Goal: Task Accomplishment & Management: Use online tool/utility

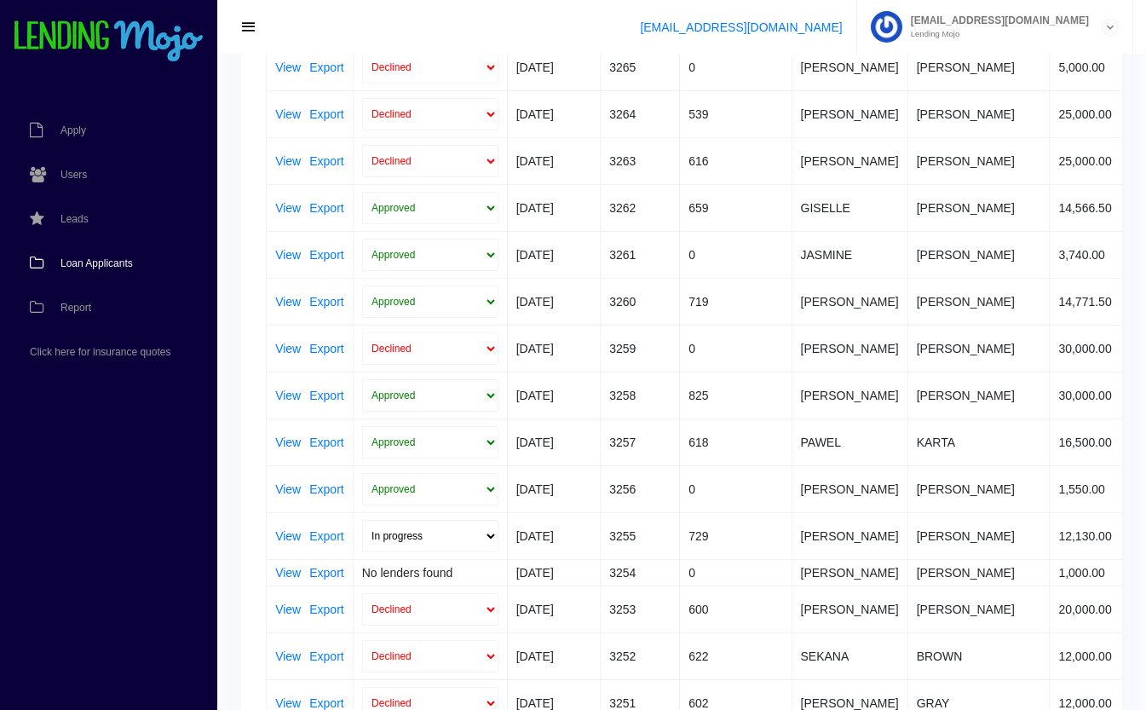
scroll to position [285, 0]
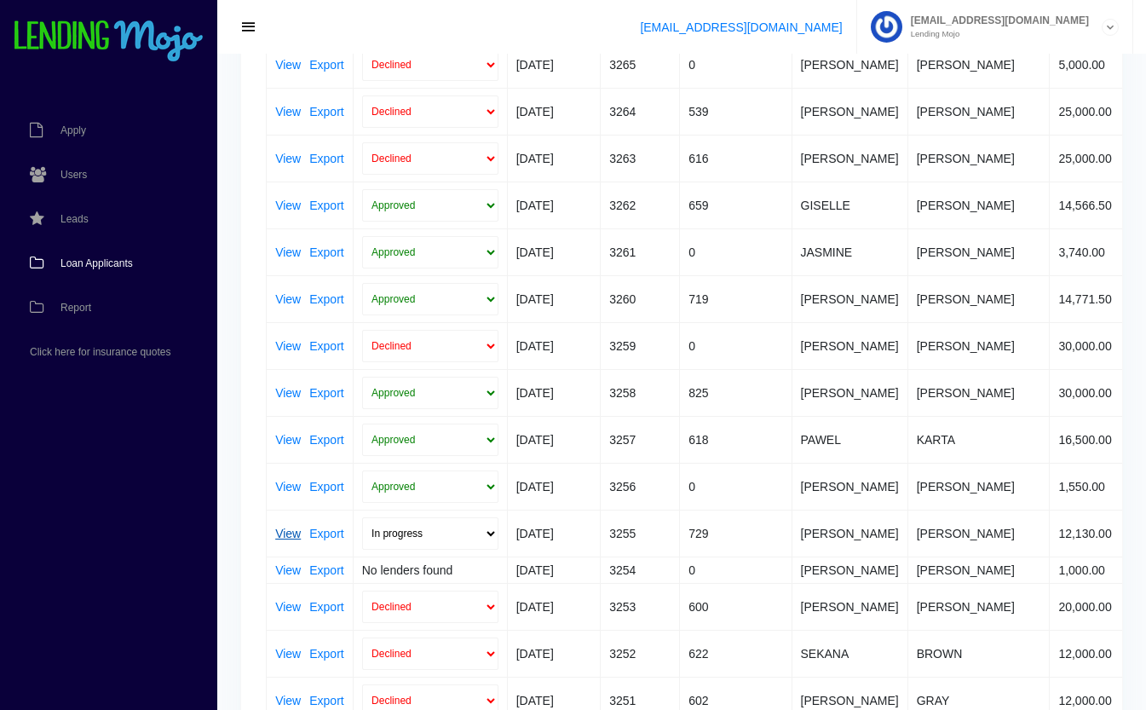
click at [280, 531] on link "View" at bounding box center [288, 534] width 26 height 12
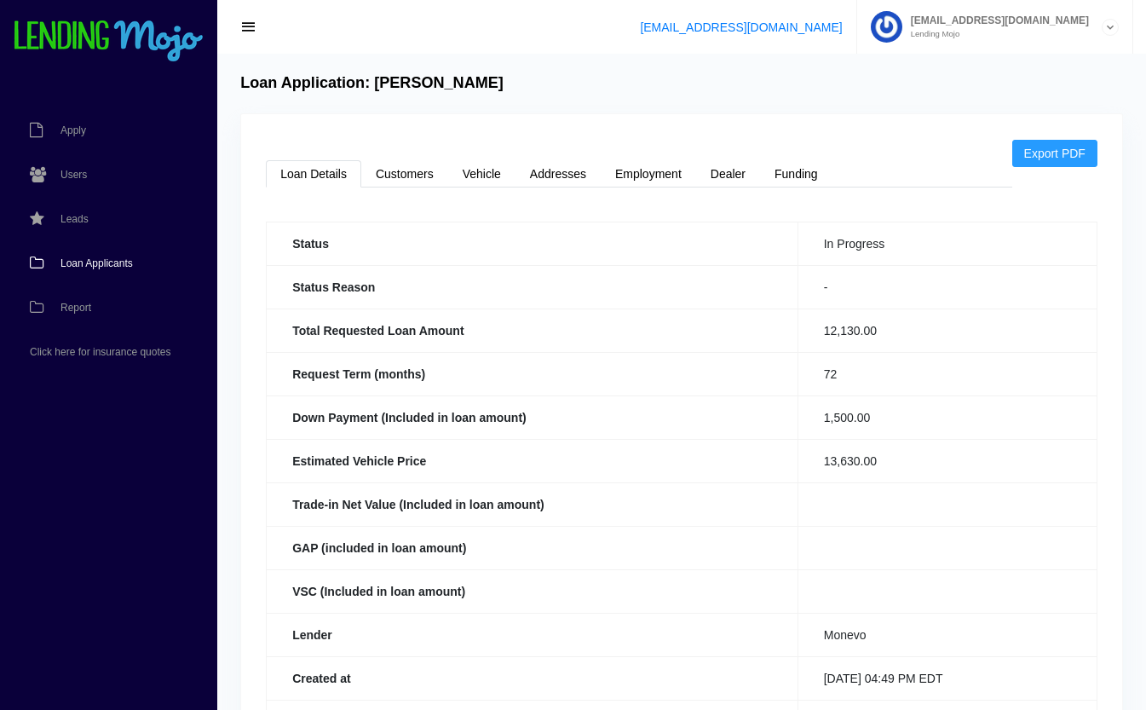
click at [107, 264] on span "Loan Applicants" at bounding box center [97, 263] width 72 height 10
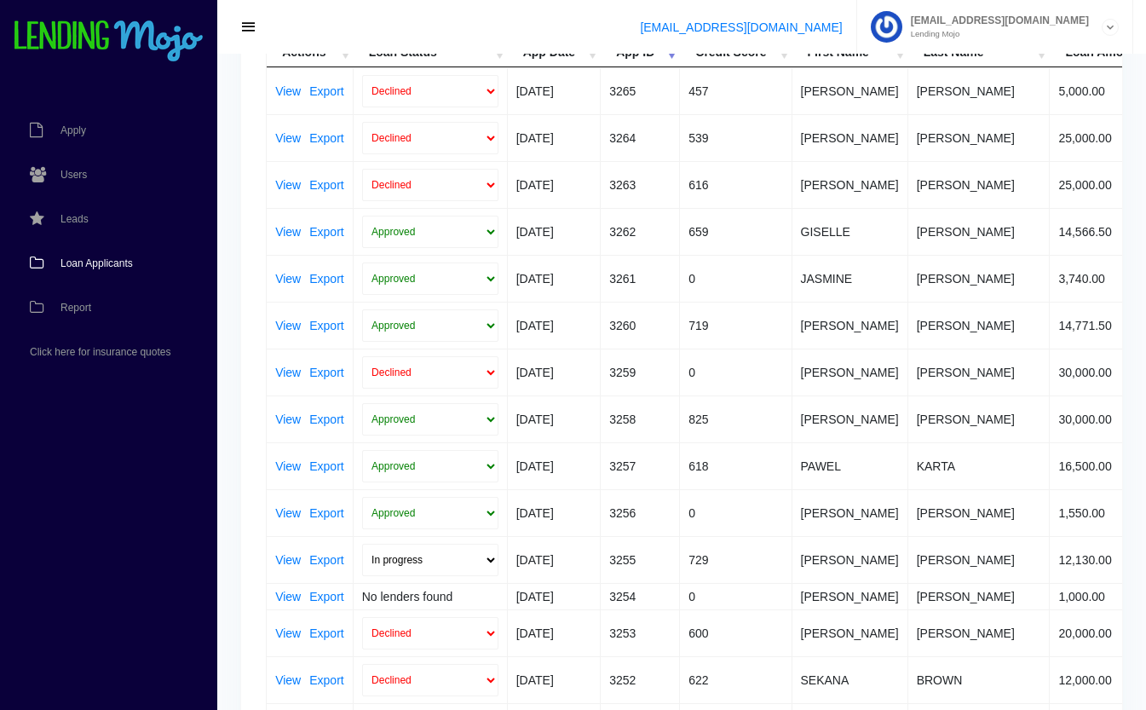
scroll to position [200, 0]
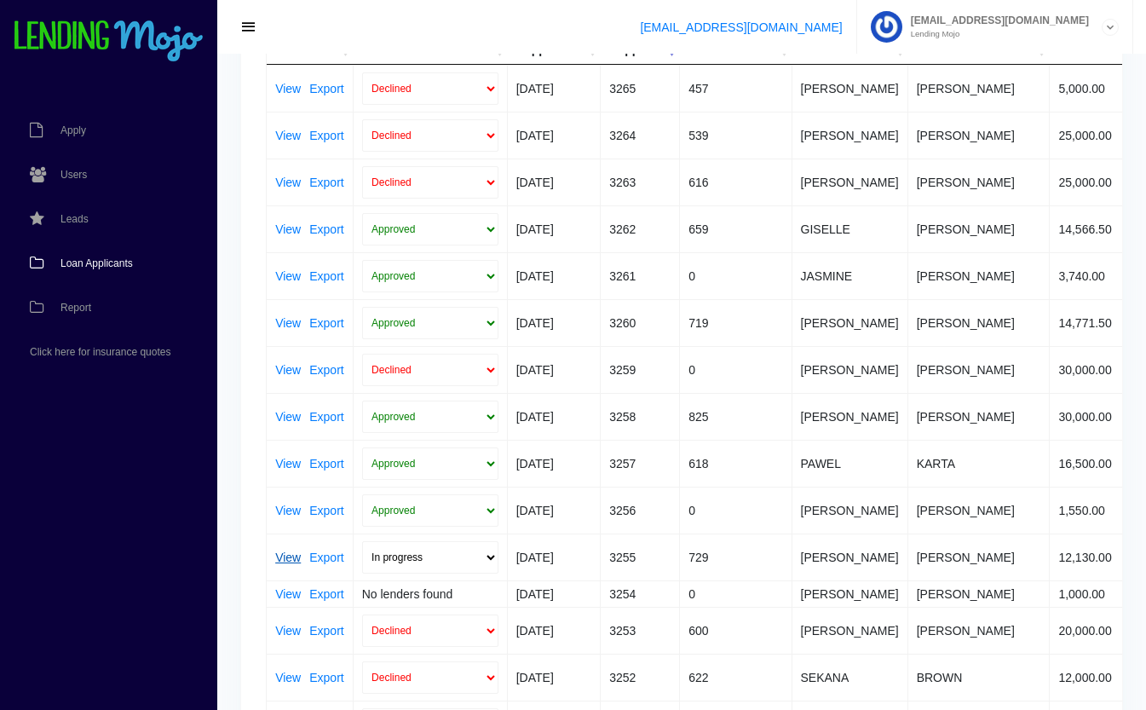
click at [289, 559] on link "View" at bounding box center [288, 557] width 26 height 12
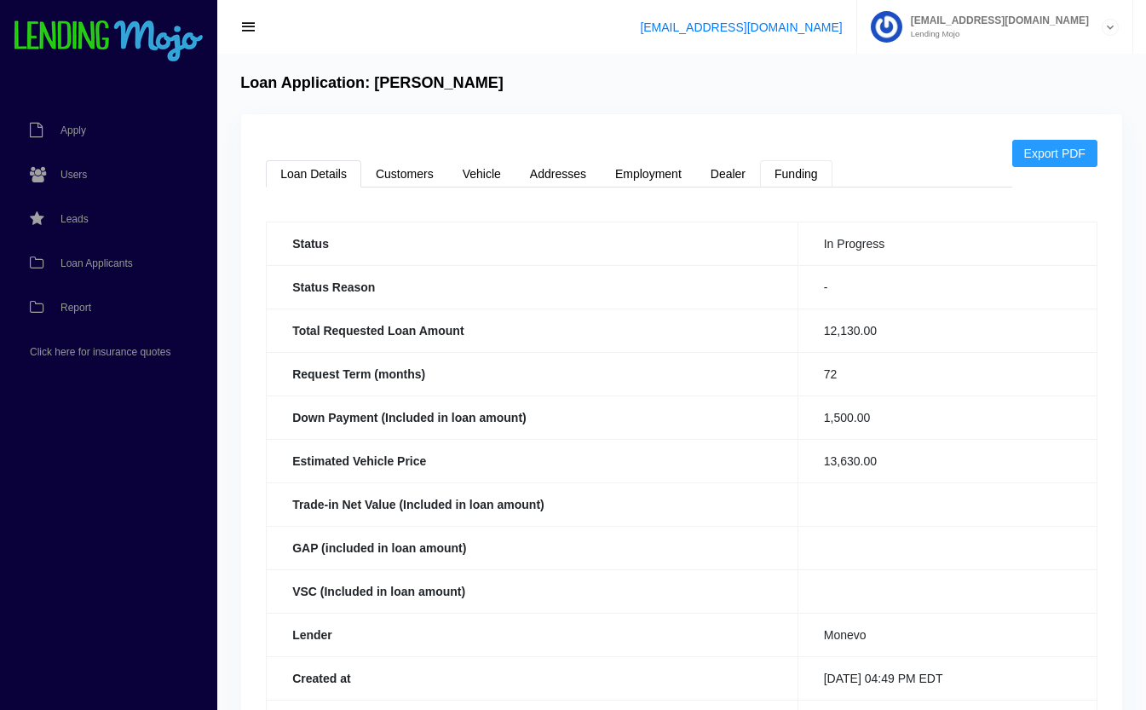
click at [809, 177] on link "Funding" at bounding box center [796, 173] width 72 height 27
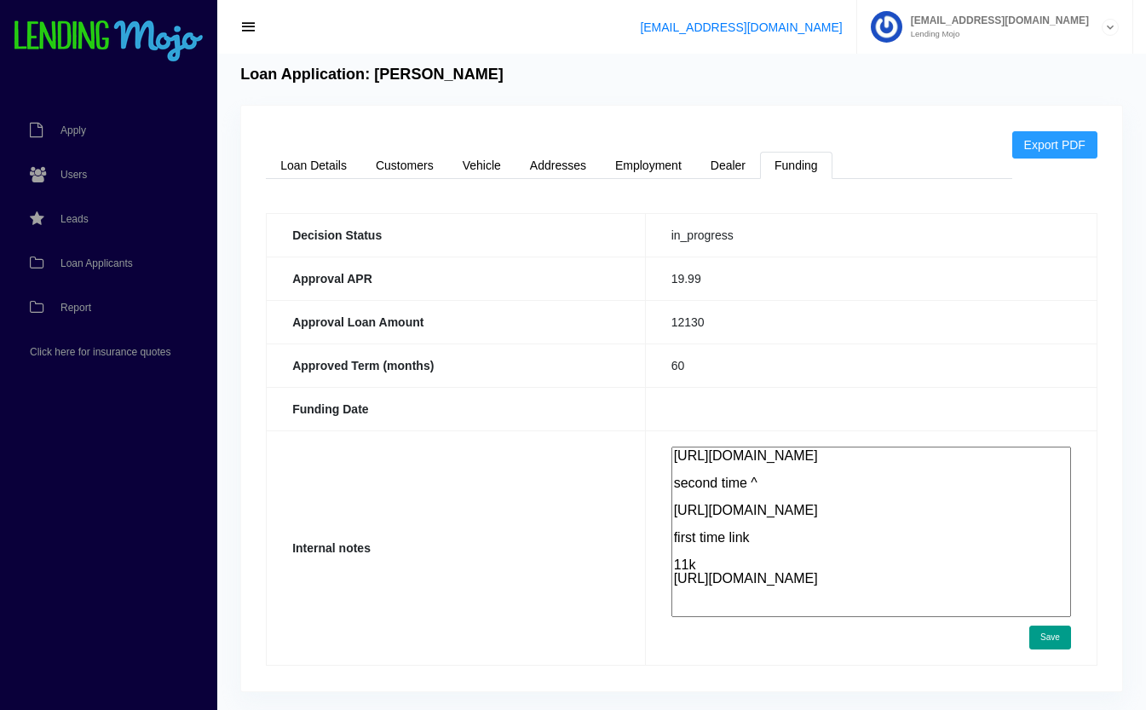
scroll to position [9, 0]
click at [299, 165] on link "Loan Details" at bounding box center [313, 165] width 95 height 27
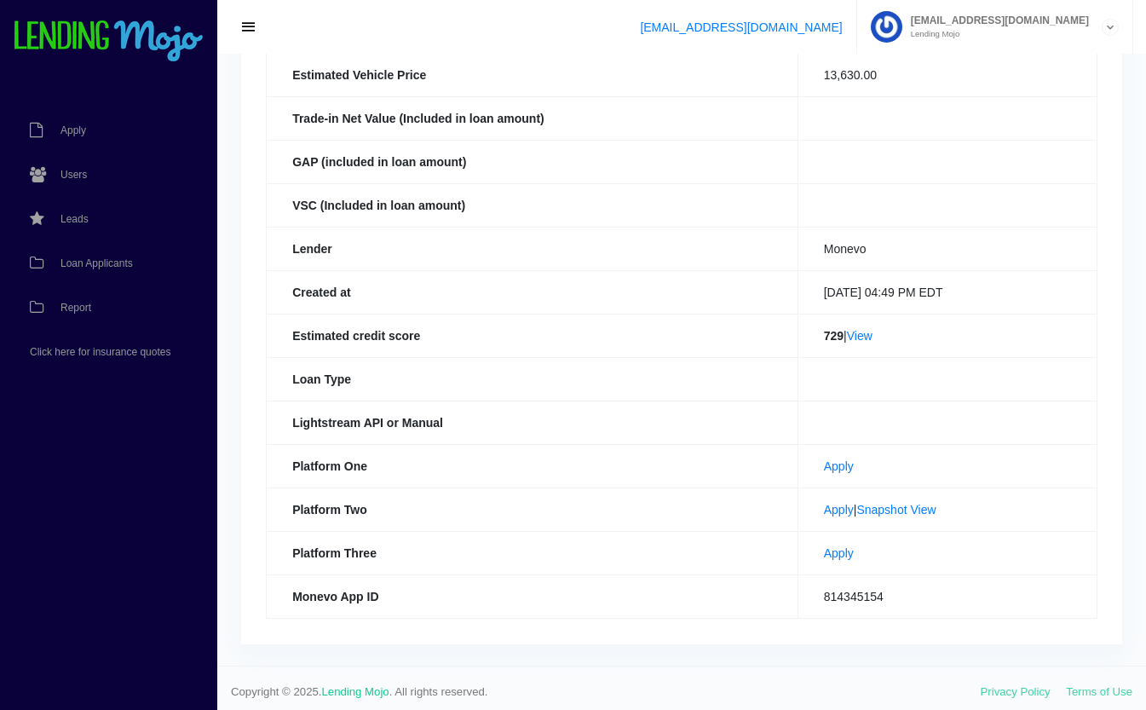
scroll to position [393, 0]
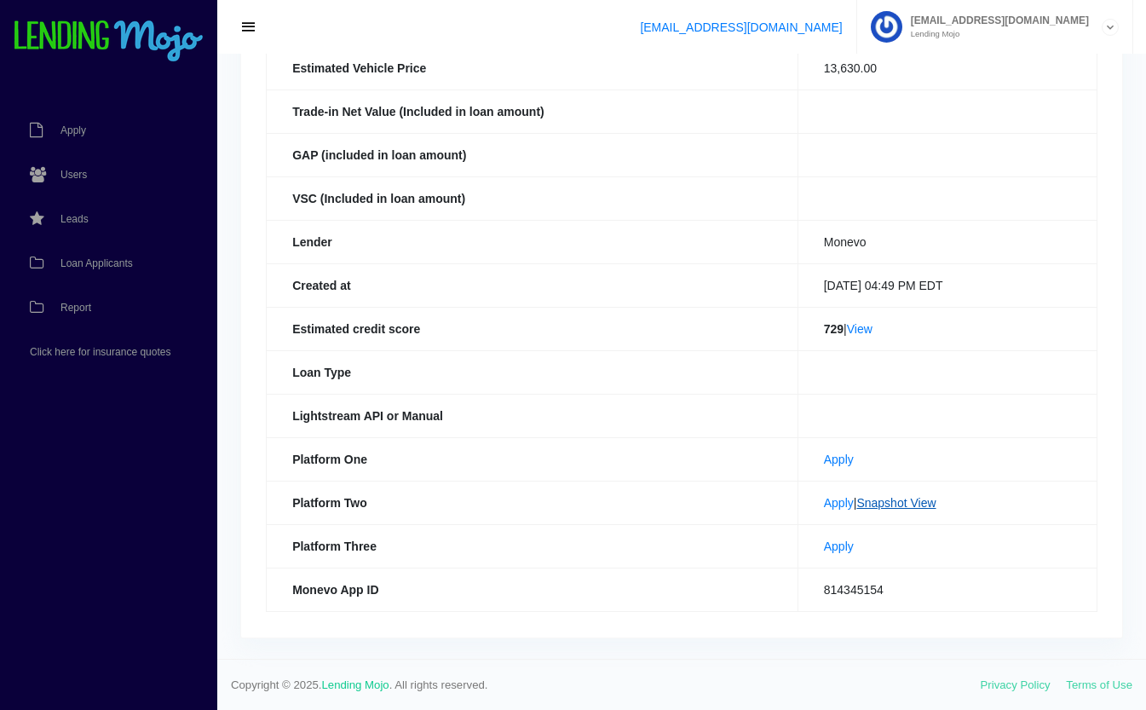
click at [909, 507] on link "Snapshot View" at bounding box center [896, 503] width 79 height 14
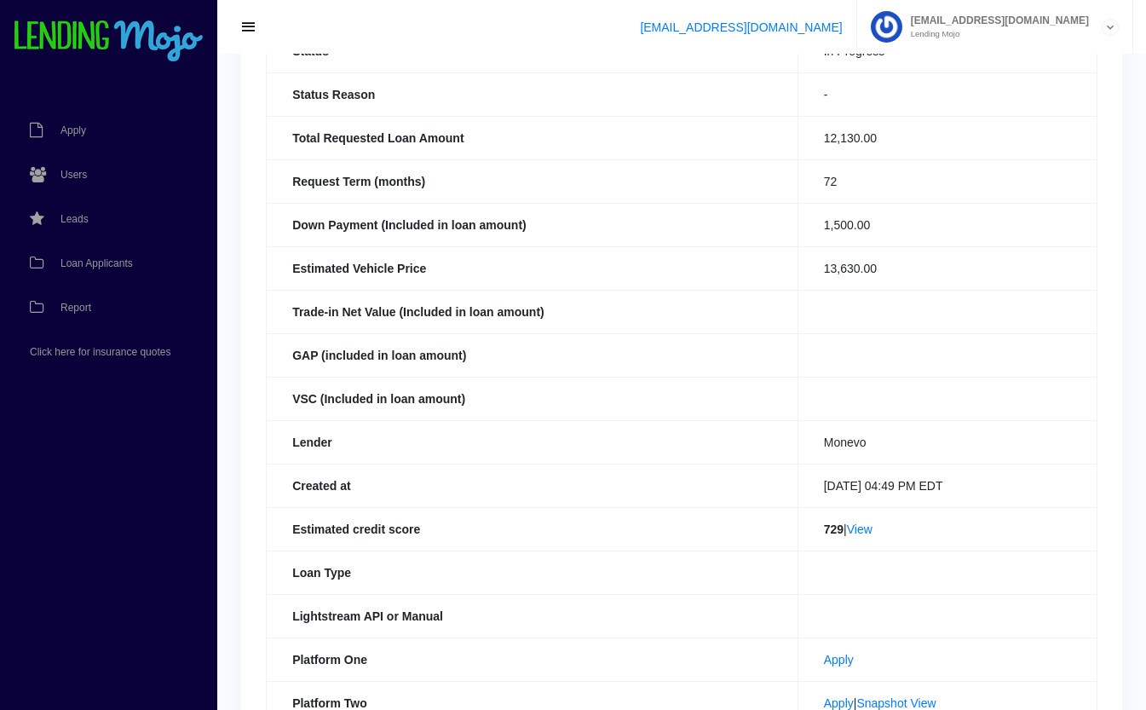
scroll to position [0, 0]
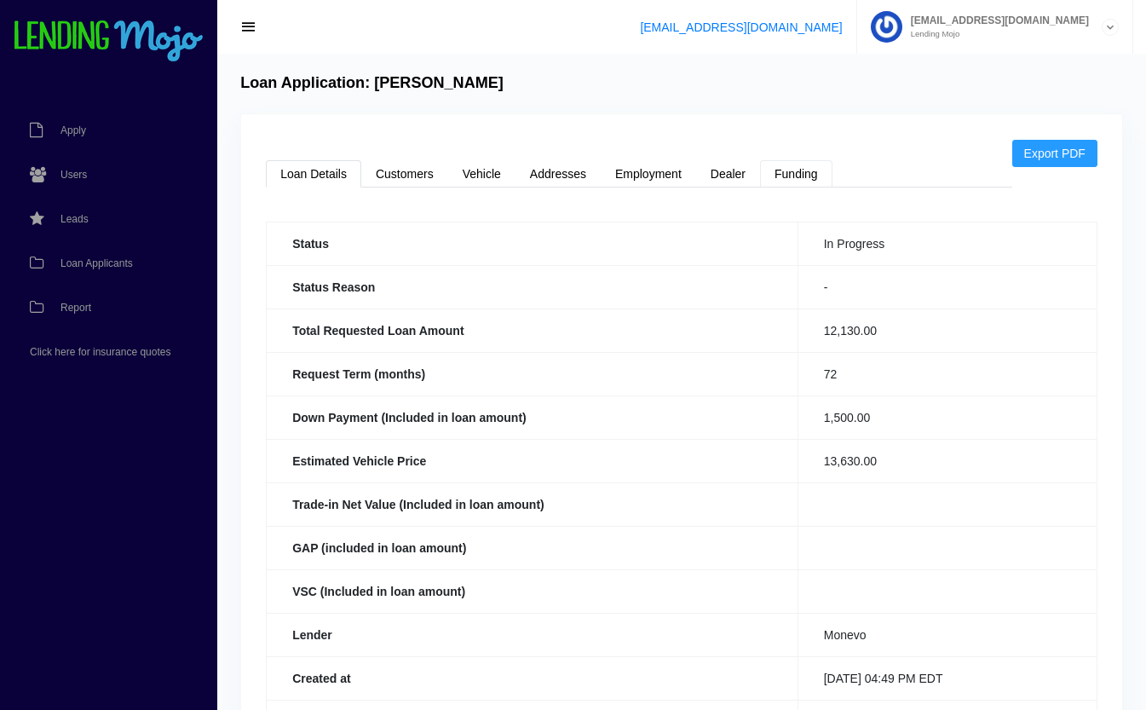
click at [817, 170] on link "Funding" at bounding box center [796, 173] width 72 height 27
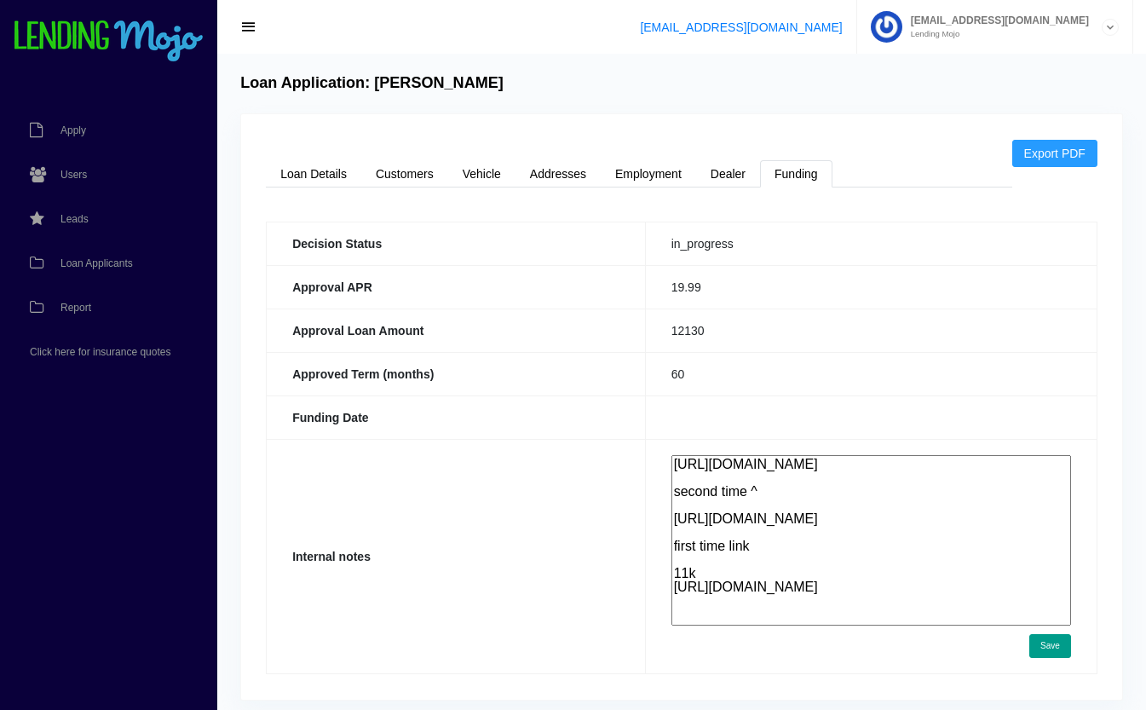
scroll to position [2, 0]
click at [328, 165] on link "Loan Details" at bounding box center [313, 173] width 95 height 27
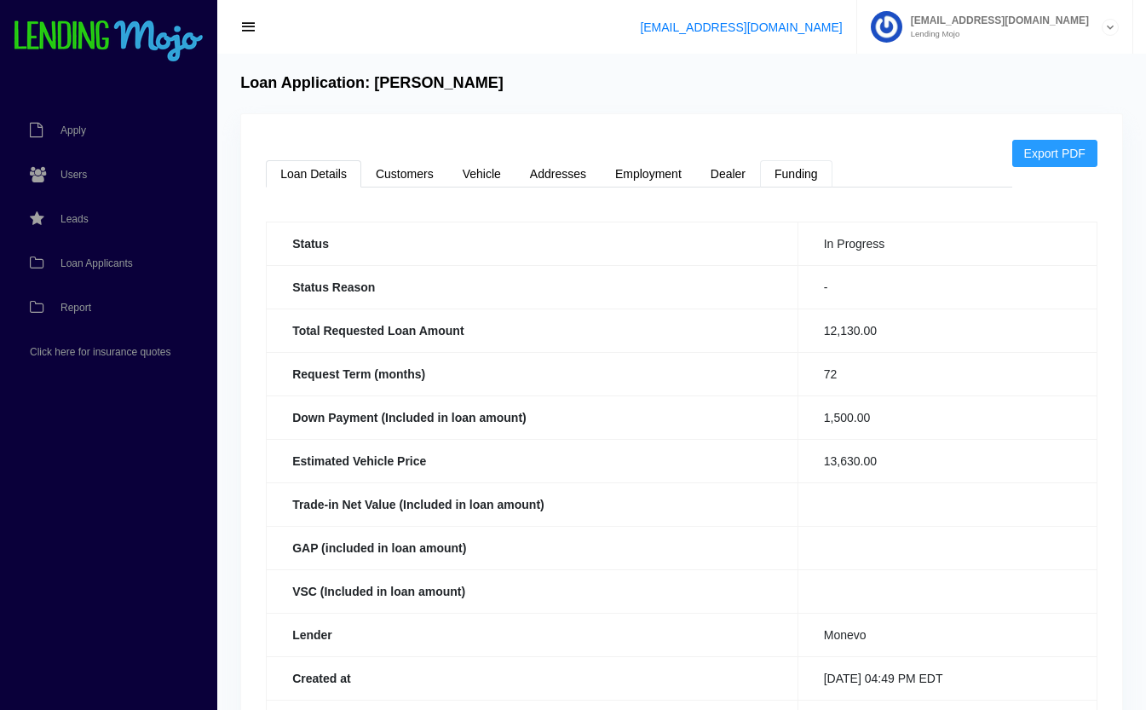
click at [800, 178] on link "Funding" at bounding box center [796, 173] width 72 height 27
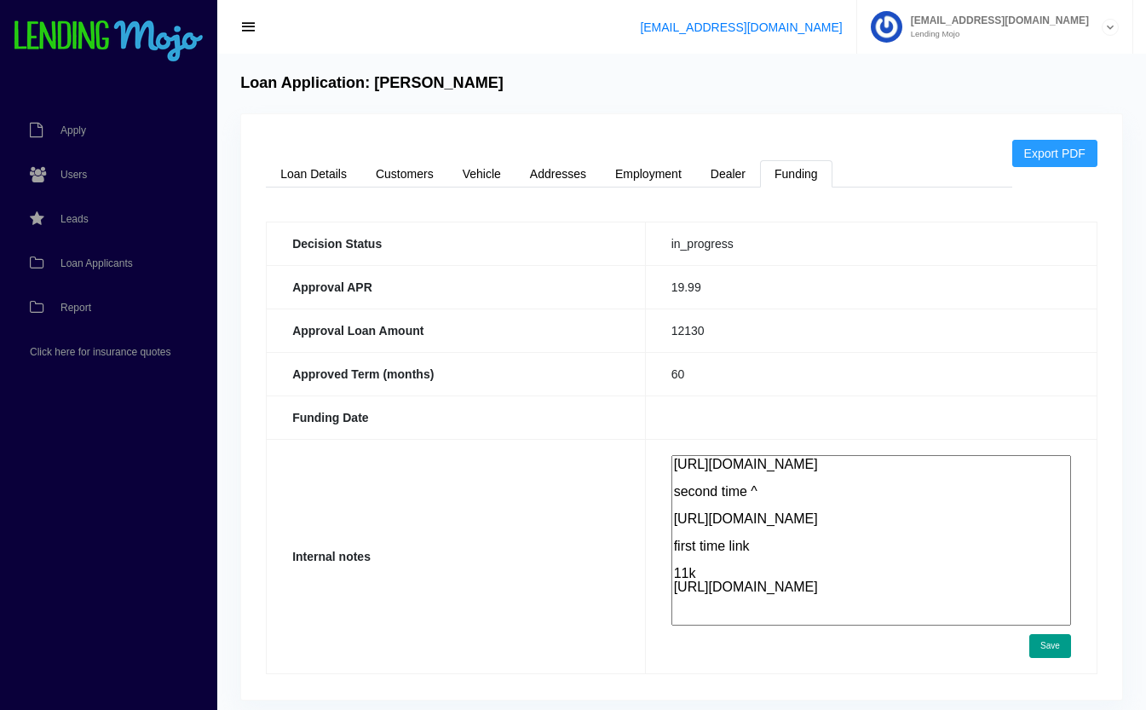
click at [768, 479] on textarea "https://app.monevo.us/result/d17525c32ae436004e7fcd4ebbf6a304 second time ^ htt…" at bounding box center [872, 540] width 400 height 170
drag, startPoint x: 777, startPoint y: 537, endPoint x: 683, endPoint y: 529, distance: 94.1
click at [683, 529] on td "https://app.monevo.us/result/d17525c32ae436004e7fcd4ebbf6a304 second time ^ htt…" at bounding box center [871, 556] width 452 height 234
click at [756, 541] on textarea "https://app.monevo.us/result/d17525c32ae436004e7fcd4ebbf6a304 second time ^ htt…" at bounding box center [872, 540] width 400 height 170
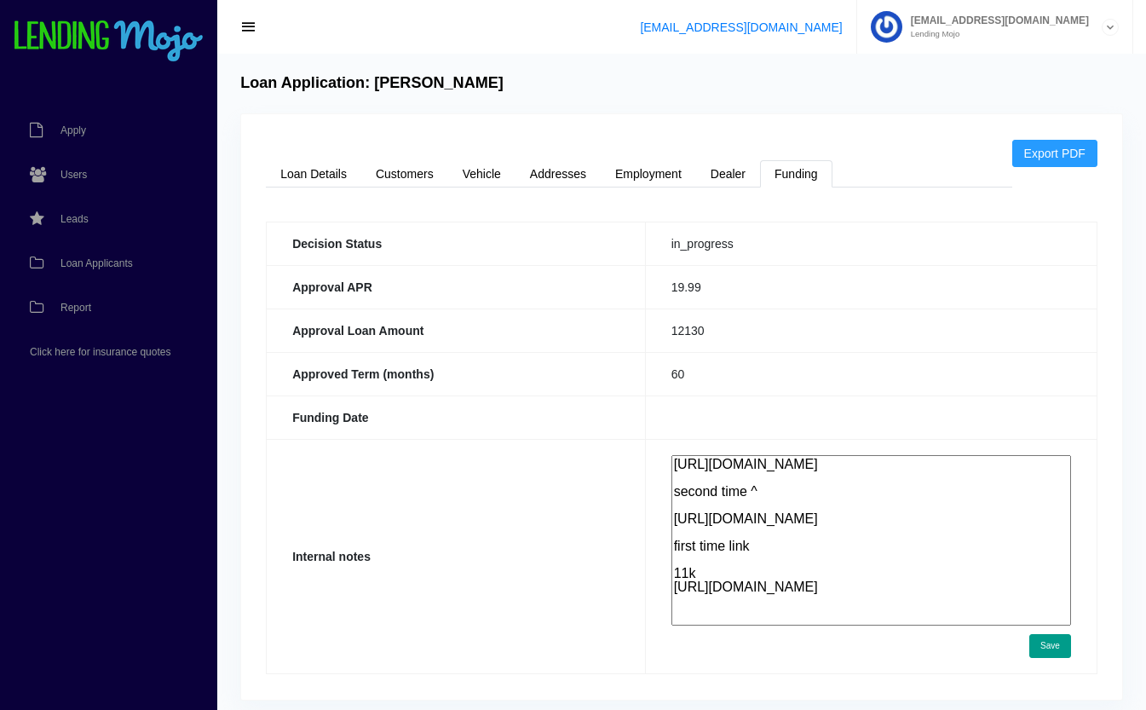
drag, startPoint x: 771, startPoint y: 540, endPoint x: 696, endPoint y: 528, distance: 76.0
click at [696, 528] on textarea "https://app.monevo.us/result/d17525c32ae436004e7fcd4ebbf6a304 second time ^ htt…" at bounding box center [872, 540] width 400 height 170
click at [722, 528] on textarea "https://app.monevo.us/result/d17525c32ae436004e7fcd4ebbf6a304 second time ^ htt…" at bounding box center [872, 540] width 400 height 170
click at [410, 171] on link "Customers" at bounding box center [404, 173] width 87 height 27
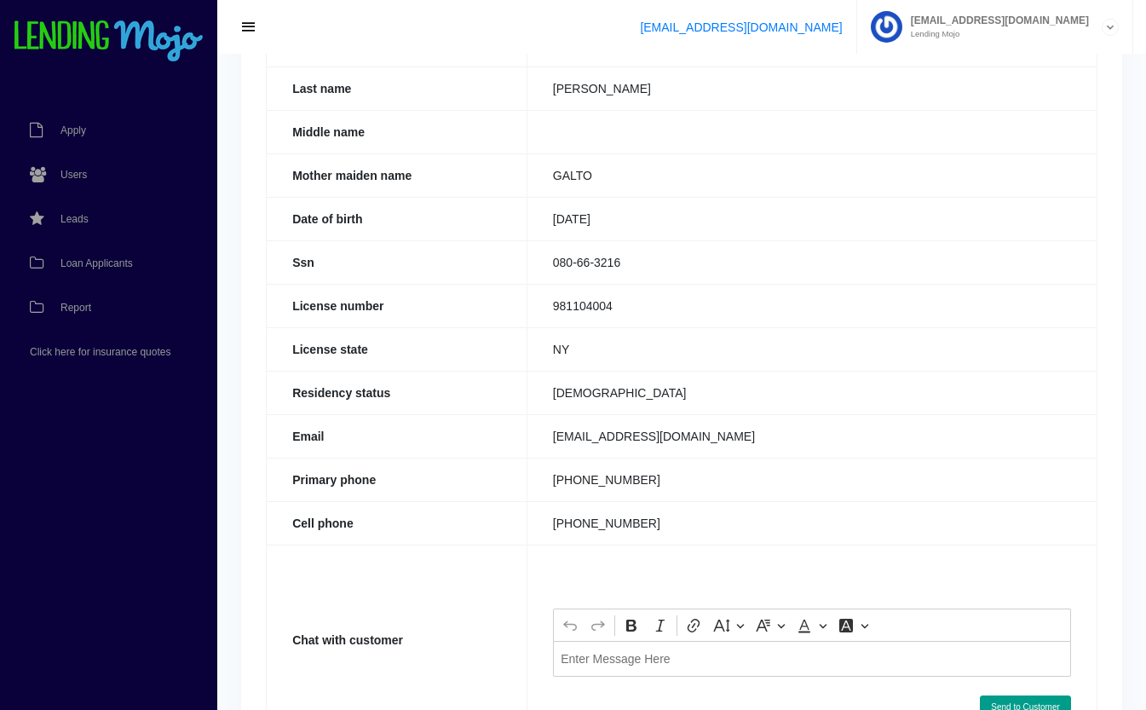
scroll to position [355, 0]
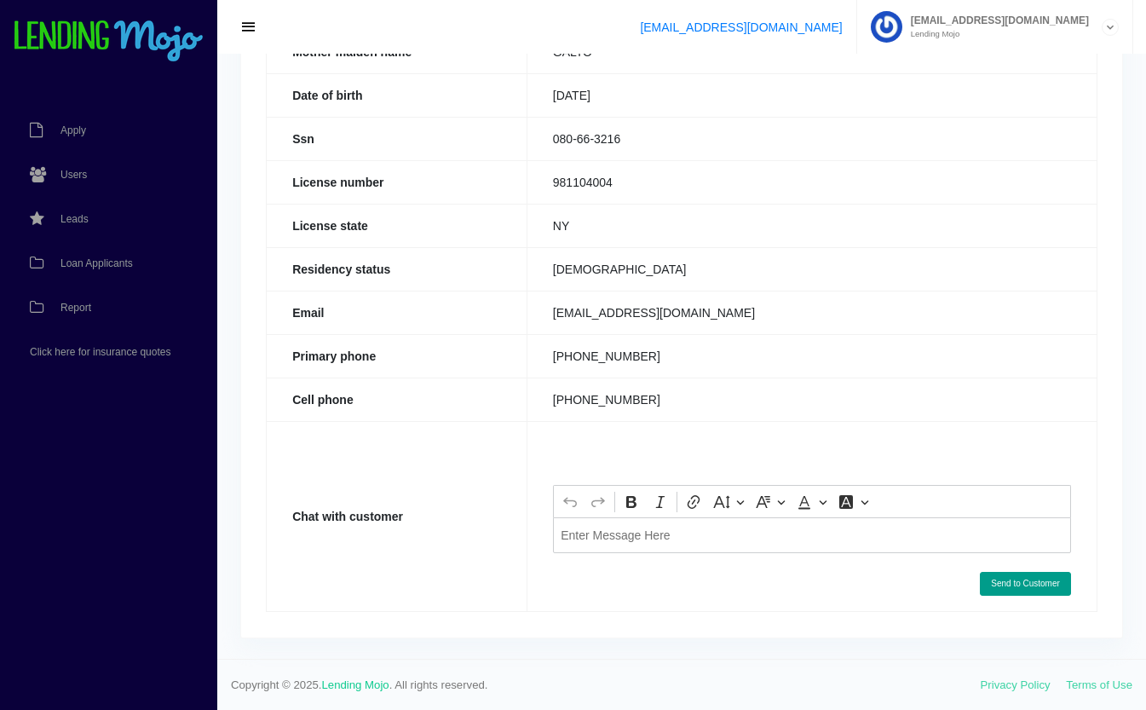
click at [609, 536] on p "Editor editing area: main. Press Alt+0 for help." at bounding box center [812, 535] width 502 height 12
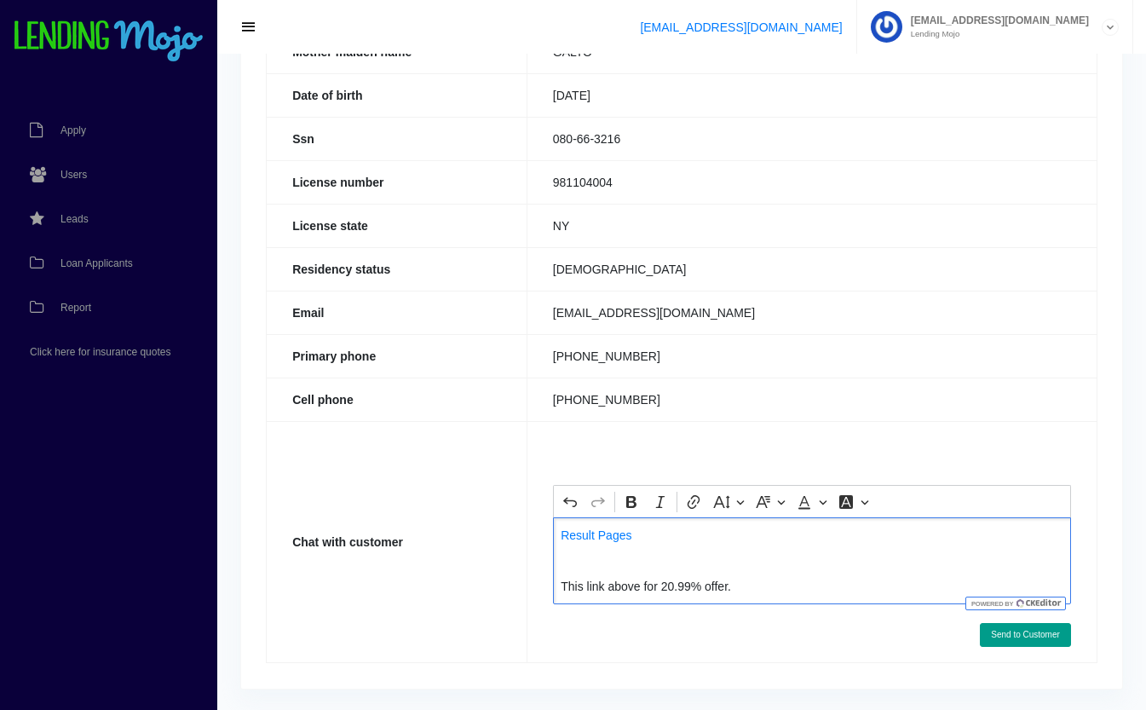
click at [569, 585] on p "This link above for 20.99% offer." at bounding box center [812, 586] width 502 height 12
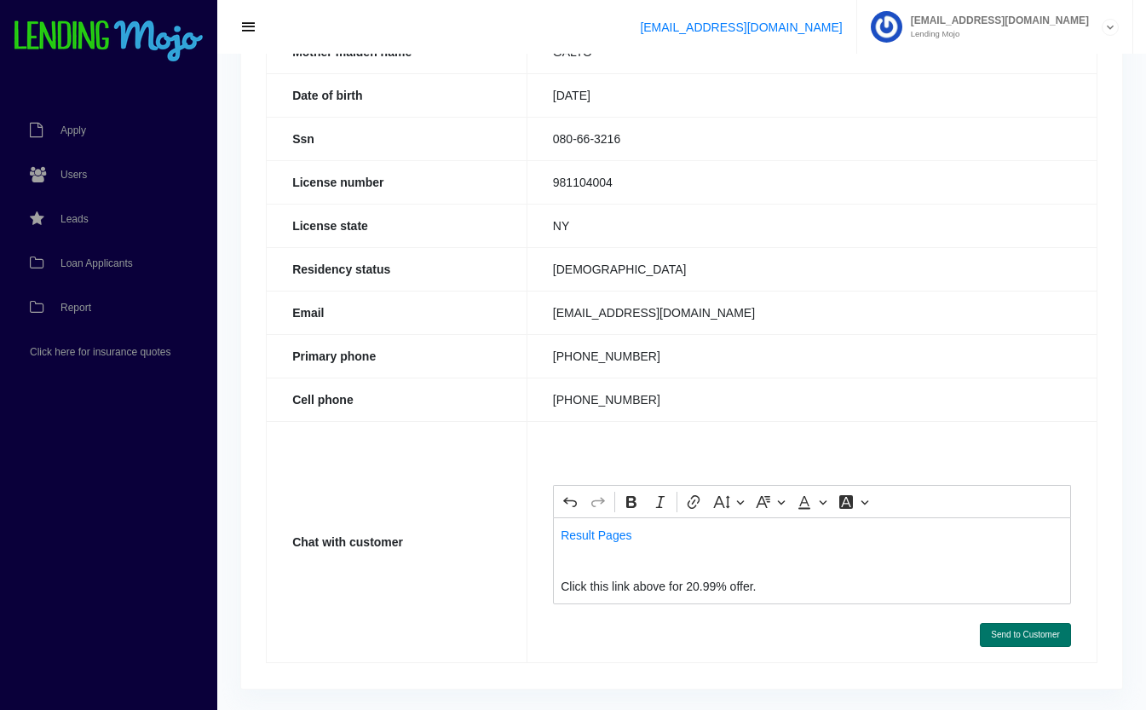
click at [1027, 632] on button "Send to Customer" at bounding box center [1025, 635] width 91 height 24
